Goal: Navigation & Orientation: Find specific page/section

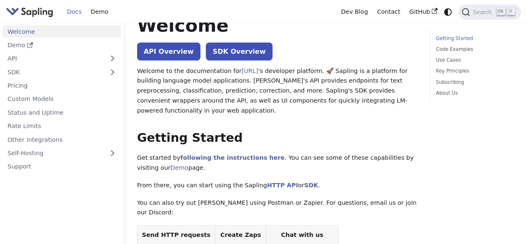
scroll to position [20, 0]
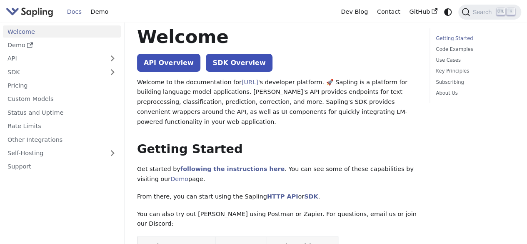
drag, startPoint x: 532, startPoint y: 25, endPoint x: 512, endPoint y: 30, distance: 20.7
click at [512, 30] on html "Skip to main content Docs Demo Dev Blog Contact GitHub Search K Welcome Demo AP…" at bounding box center [263, 102] width 527 height 244
